Goal: Task Accomplishment & Management: Complete application form

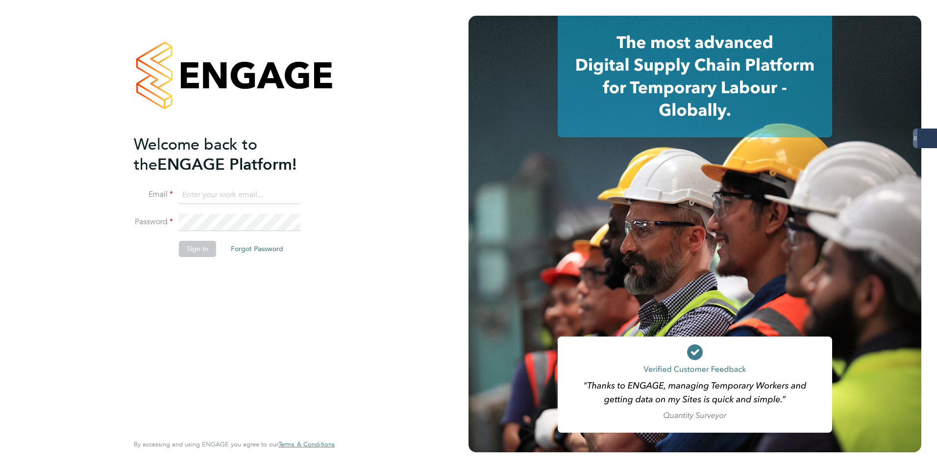
type input "[PERSON_NAME][EMAIL_ADDRESS][PERSON_NAME][DOMAIN_NAME]"
click at [208, 248] on button "Sign In" at bounding box center [197, 249] width 37 height 16
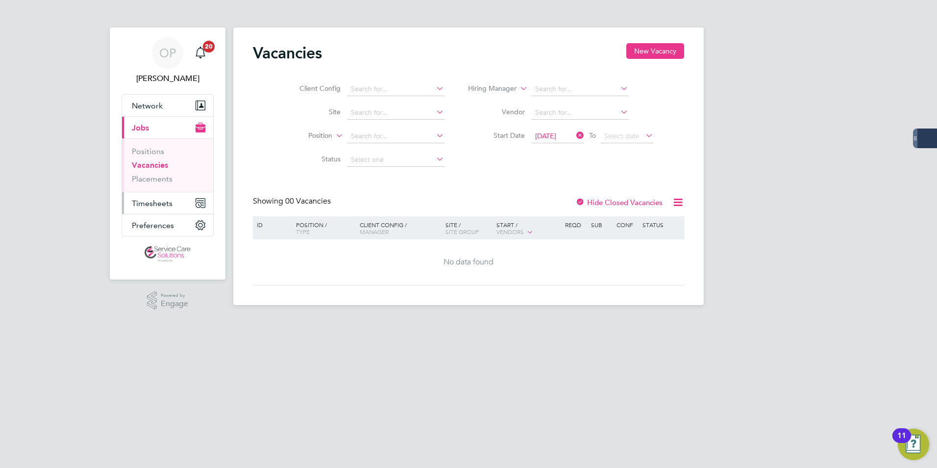
click at [161, 199] on span "Timesheets" at bounding box center [152, 203] width 41 height 9
click at [172, 201] on button "Timesheets" at bounding box center [167, 203] width 91 height 22
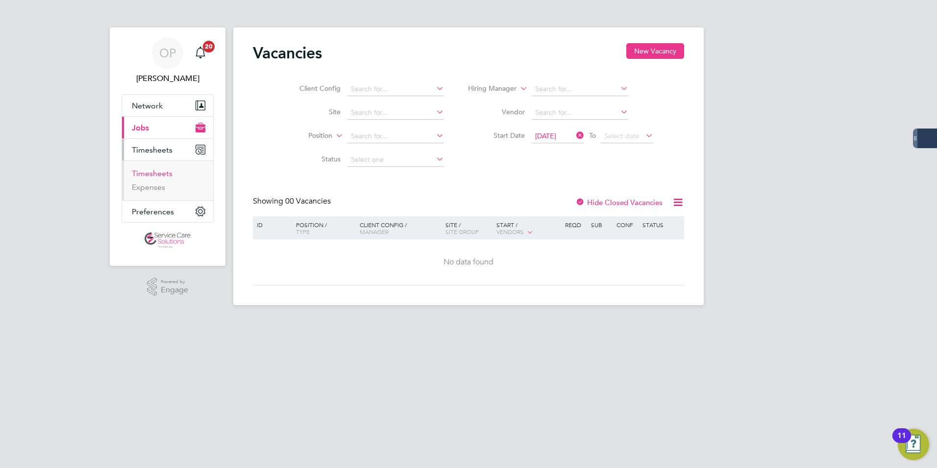
click at [166, 171] on link "Timesheets" at bounding box center [152, 173] width 41 height 9
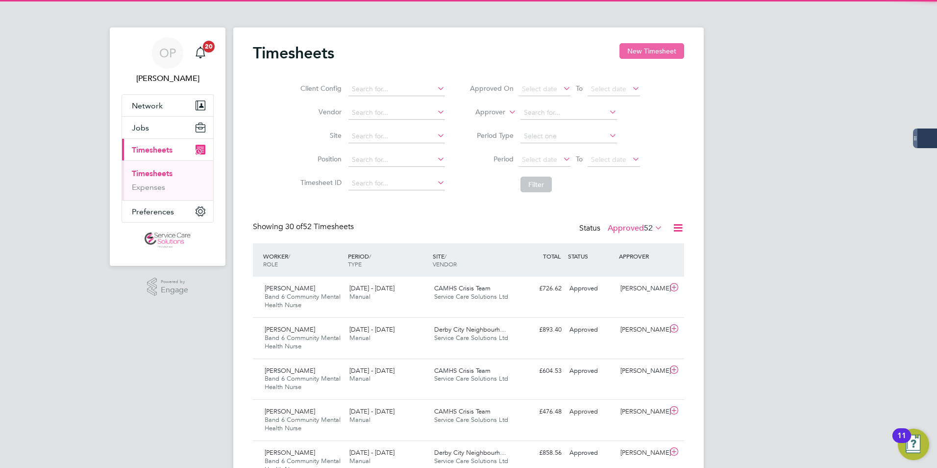
click at [655, 53] on button "New Timesheet" at bounding box center [652, 51] width 65 height 16
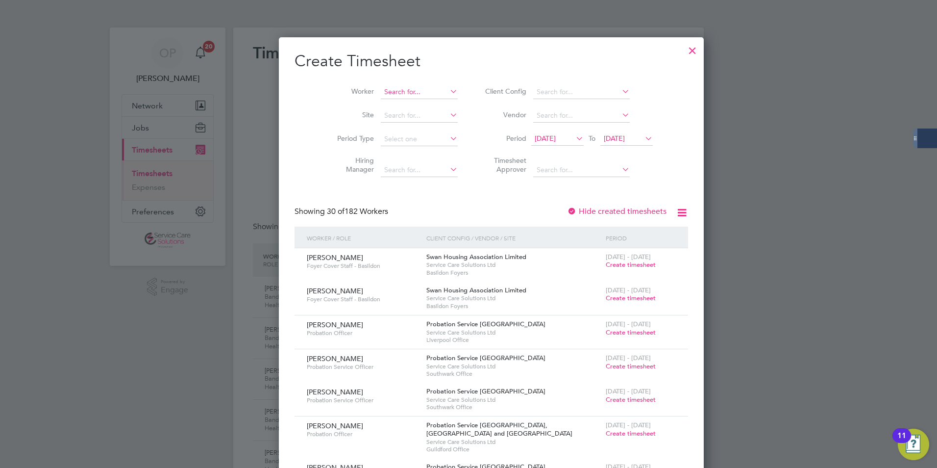
click at [408, 87] on input at bounding box center [419, 92] width 77 height 14
click at [408, 100] on li "Phid [PERSON_NAME]" at bounding box center [396, 105] width 79 height 13
type input "[PERSON_NAME]"
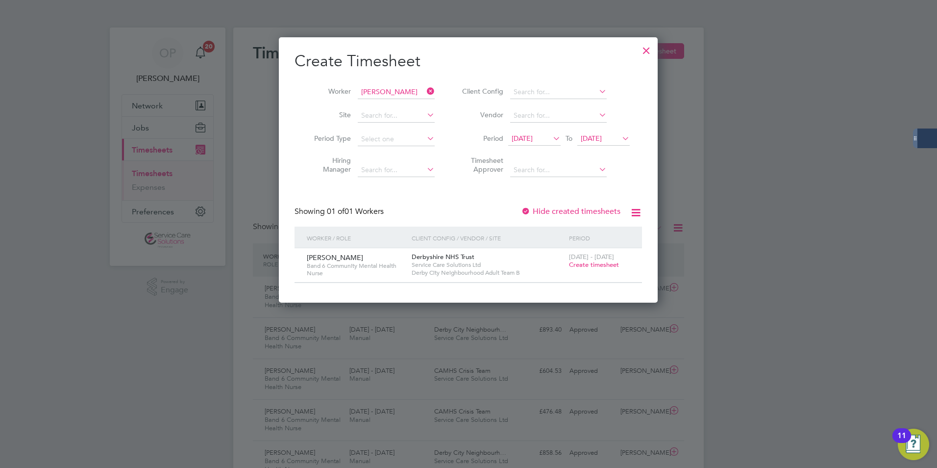
click at [589, 269] on div "[DATE] - [DATE] Create timesheet" at bounding box center [600, 261] width 66 height 26
click at [587, 268] on span "Create timesheet" at bounding box center [594, 264] width 50 height 8
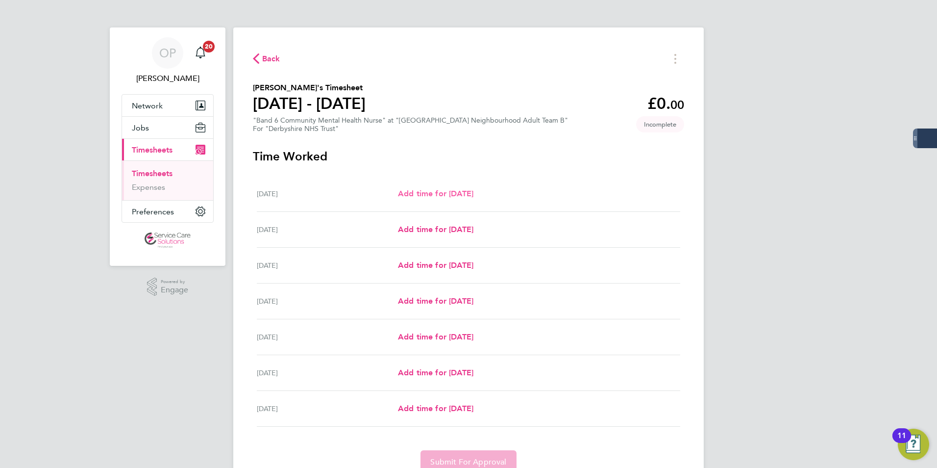
click at [463, 191] on span "Add time for [DATE]" at bounding box center [435, 193] width 75 height 9
select select "30"
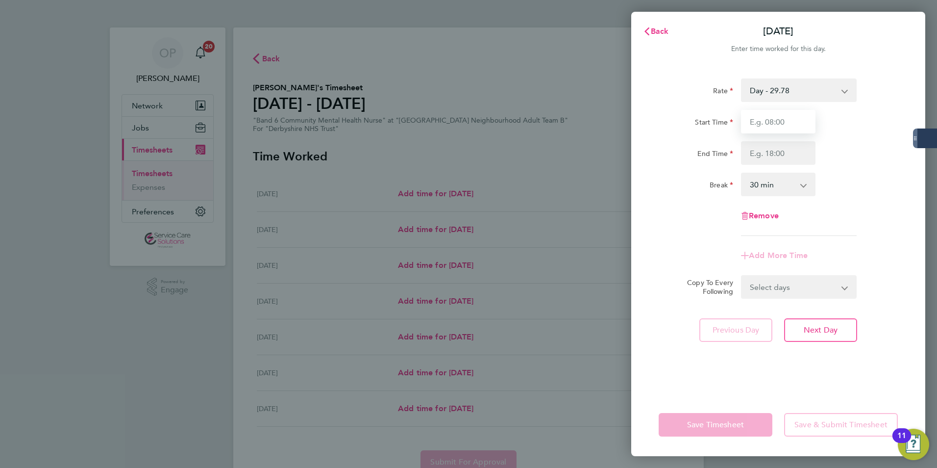
click at [796, 127] on input "Start Time" at bounding box center [778, 122] width 74 height 24
type input "09:00"
click at [804, 149] on input "End Time" at bounding box center [778, 153] width 74 height 24
type input "17:00"
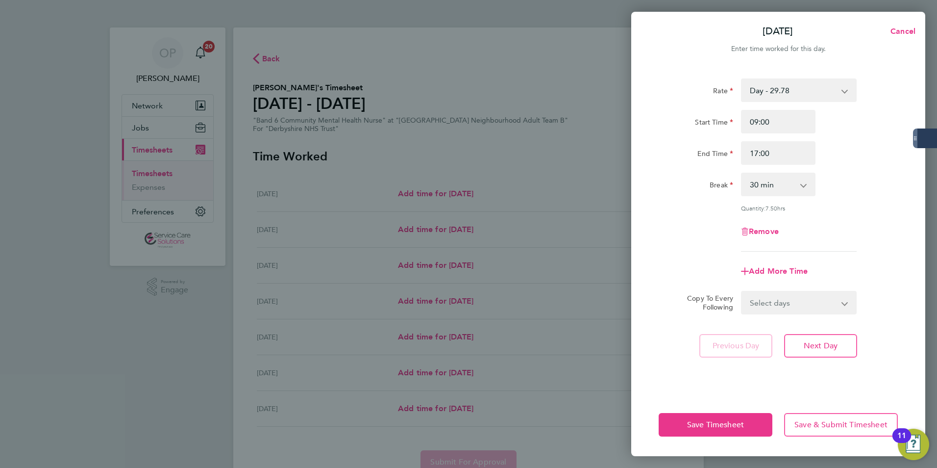
click at [789, 263] on div "Add More Time" at bounding box center [778, 271] width 82 height 24
click at [722, 424] on span "Save Timesheet" at bounding box center [715, 425] width 57 height 10
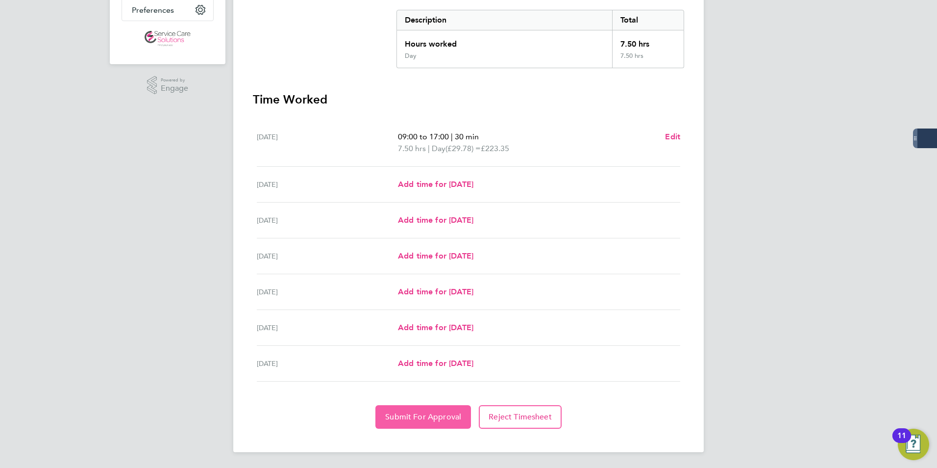
click at [437, 416] on span "Submit For Approval" at bounding box center [423, 417] width 76 height 10
